Goal: Task Accomplishment & Management: Complete application form

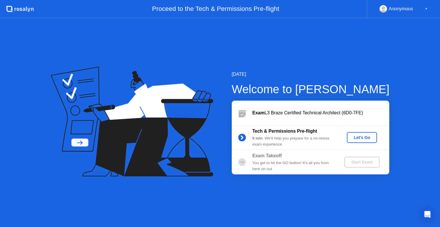
click at [356, 136] on div "Let's Go" at bounding box center [361, 137] width 25 height 5
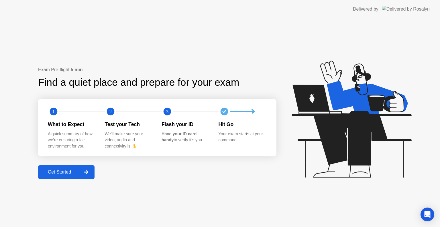
click at [64, 171] on div "Get Started" at bounding box center [59, 172] width 39 height 5
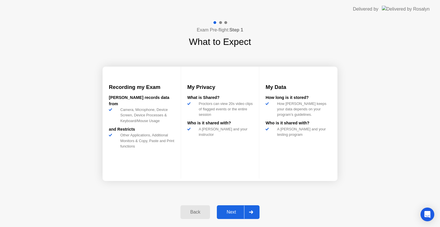
click at [233, 213] on div "Next" at bounding box center [230, 212] width 25 height 5
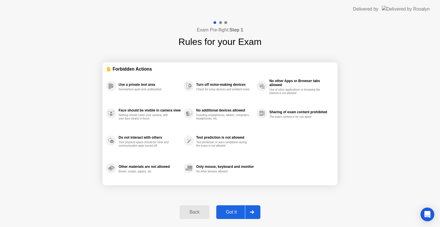
click at [232, 216] on button "Got it" at bounding box center [238, 213] width 44 height 14
select select "**********"
select select "*******"
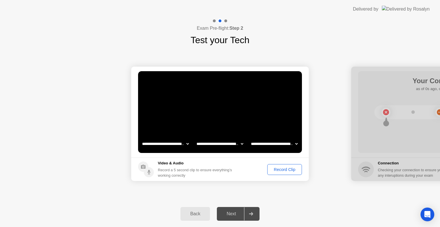
click at [280, 171] on div "Record Clip" at bounding box center [284, 169] width 31 height 5
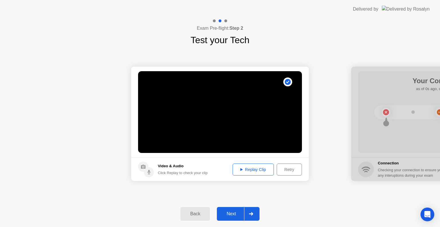
click at [286, 169] on div "Retry" at bounding box center [289, 169] width 21 height 5
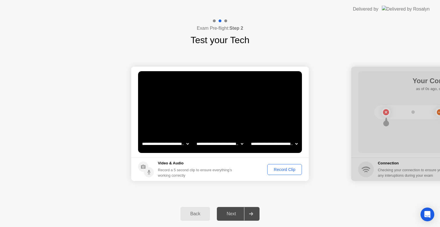
click at [284, 169] on div "Record Clip" at bounding box center [284, 169] width 31 height 5
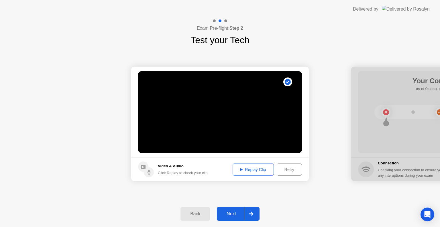
click at [240, 169] on icon at bounding box center [241, 169] width 2 height 3
click at [234, 212] on div "Next" at bounding box center [230, 214] width 25 height 5
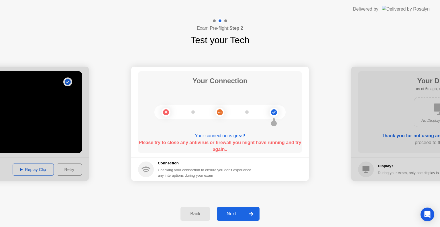
click at [226, 212] on div "Next" at bounding box center [230, 214] width 25 height 5
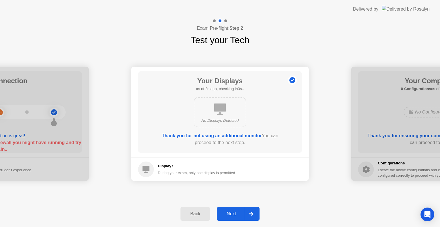
click at [194, 216] on div "Back" at bounding box center [195, 214] width 26 height 5
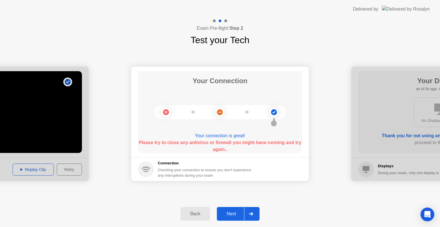
click at [234, 212] on div "Next" at bounding box center [230, 214] width 25 height 5
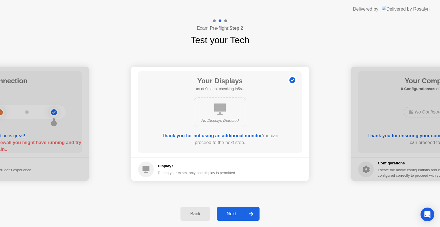
click at [234, 212] on div "Next" at bounding box center [230, 214] width 25 height 5
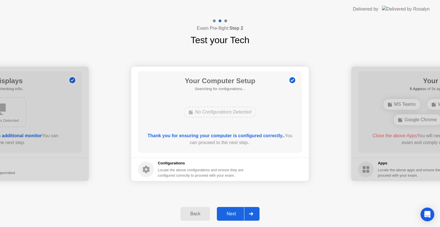
click at [234, 212] on div "Next" at bounding box center [230, 214] width 25 height 5
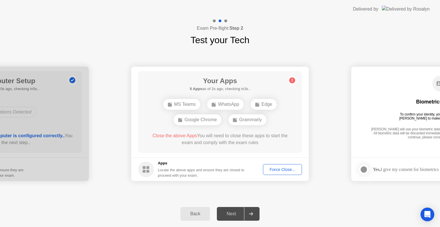
click at [280, 170] on div "Force Close..." at bounding box center [282, 169] width 35 height 5
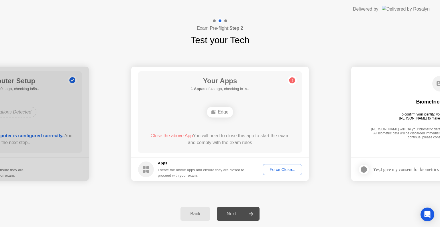
click at [277, 169] on div "Force Close..." at bounding box center [282, 169] width 35 height 5
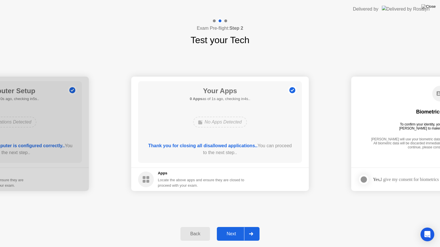
click at [215, 209] on div "**********" at bounding box center [220, 134] width 440 height 174
click at [231, 227] on div "Next" at bounding box center [230, 234] width 25 height 5
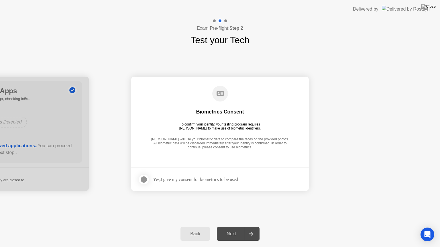
click at [144, 178] on div at bounding box center [143, 179] width 7 height 7
click at [229, 227] on div "Next" at bounding box center [230, 234] width 25 height 5
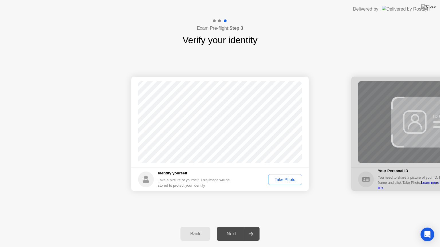
click at [278, 178] on div "Take Photo" at bounding box center [285, 180] width 30 height 5
click at [229, 227] on div "Next" at bounding box center [230, 234] width 25 height 5
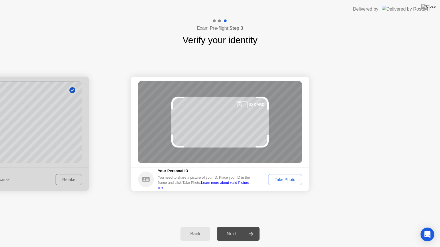
click at [283, 181] on div "Take Photo" at bounding box center [285, 180] width 30 height 5
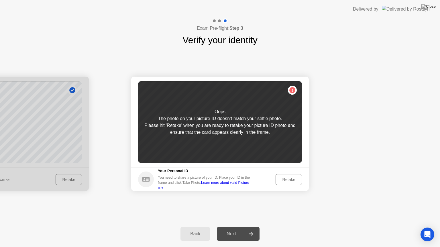
click at [286, 180] on div "Retake" at bounding box center [288, 180] width 22 height 5
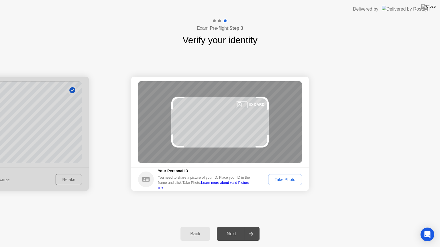
click at [286, 180] on div "Take Photo" at bounding box center [285, 180] width 30 height 5
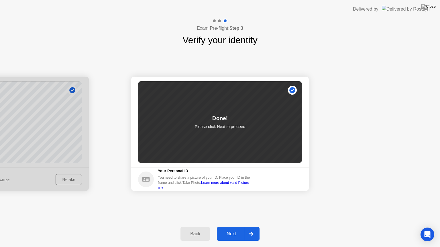
click at [232, 227] on div "Next" at bounding box center [230, 234] width 25 height 5
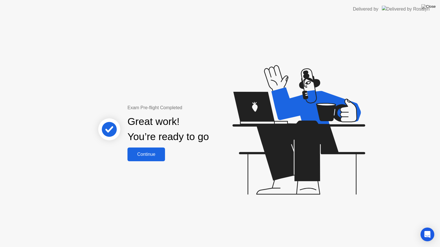
click at [154, 157] on div "Continue" at bounding box center [146, 154] width 34 height 5
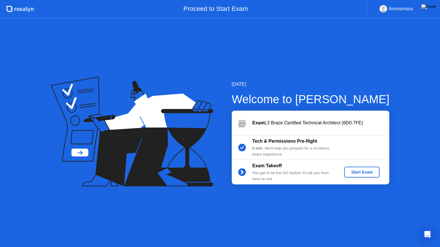
click at [357, 173] on div "Start Exam" at bounding box center [361, 172] width 31 height 5
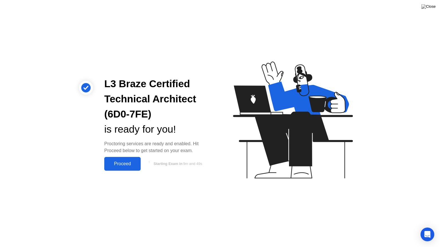
click at [131, 160] on button "Proceed" at bounding box center [122, 164] width 36 height 14
